Goal: Information Seeking & Learning: Learn about a topic

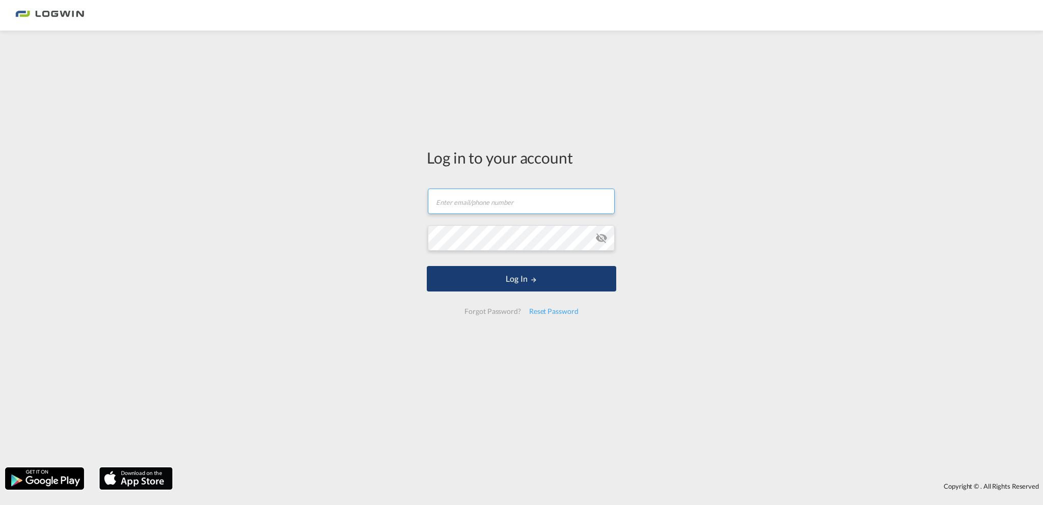
type input "[PERSON_NAME][EMAIL_ADDRESS][PERSON_NAME][DOMAIN_NAME]"
click at [485, 271] on button "Log In" at bounding box center [521, 278] width 189 height 25
